Goal: Register for event/course

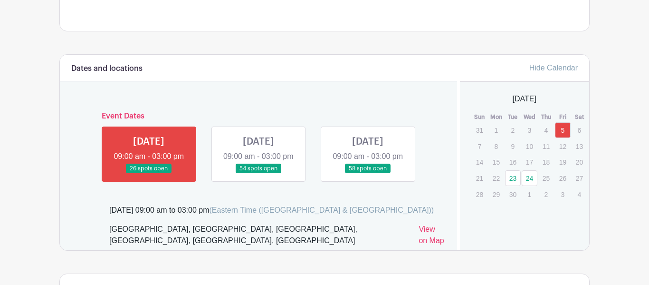
scroll to position [512, 0]
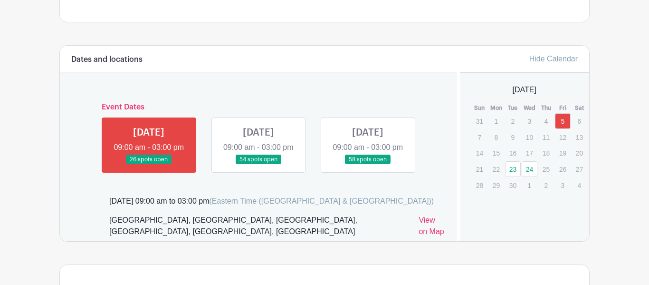
click at [259, 164] on link at bounding box center [259, 164] width 0 height 0
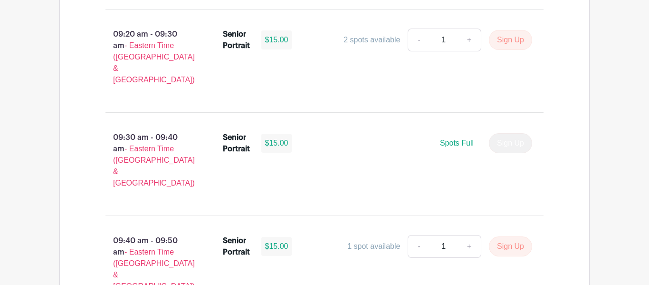
scroll to position [1101, 0]
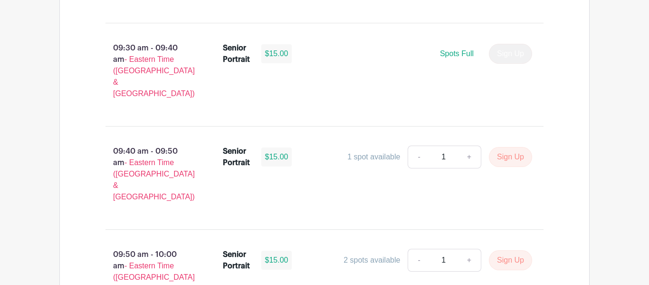
click at [255, 249] on div "Senior Portrait $15.00" at bounding box center [261, 260] width 77 height 23
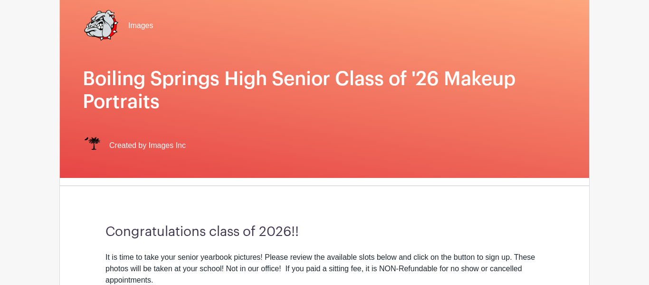
scroll to position [96, 0]
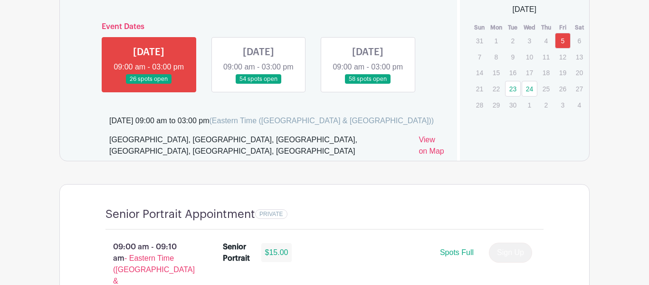
scroll to position [602, 0]
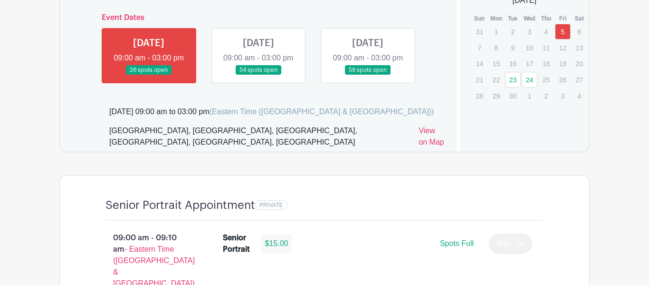
click at [507, 82] on link "23" at bounding box center [513, 80] width 16 height 16
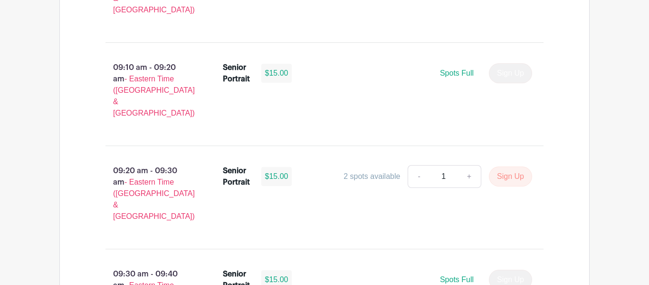
scroll to position [876, 0]
click at [315, 269] on div "Spots Full Sign Up" at bounding box center [416, 279] width 232 height 20
